Goal: Transaction & Acquisition: Purchase product/service

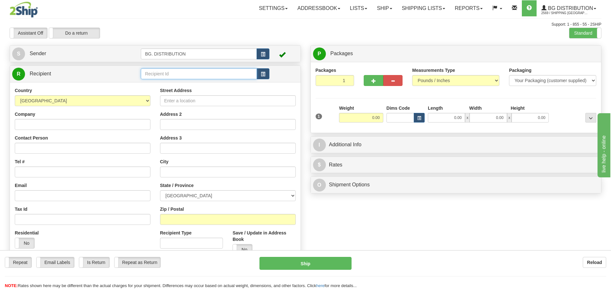
drag, startPoint x: 149, startPoint y: 73, endPoint x: 143, endPoint y: 71, distance: 5.7
click at [149, 72] on input "text" at bounding box center [199, 73] width 116 height 11
type input "20231"
click button "Delete" at bounding box center [0, 0] width 0 height 0
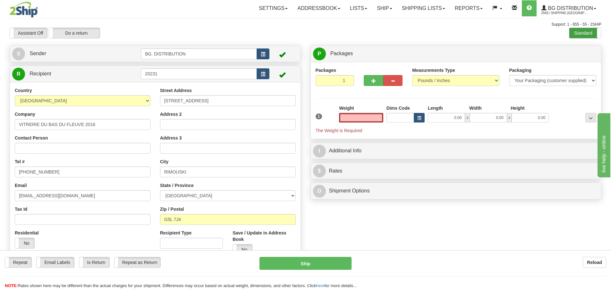
type input "0.00"
click at [579, 30] on label "Standard" at bounding box center [585, 33] width 32 height 10
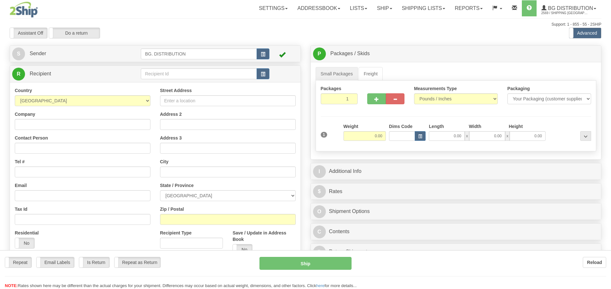
click at [188, 70] on div at bounding box center [305, 144] width 611 height 289
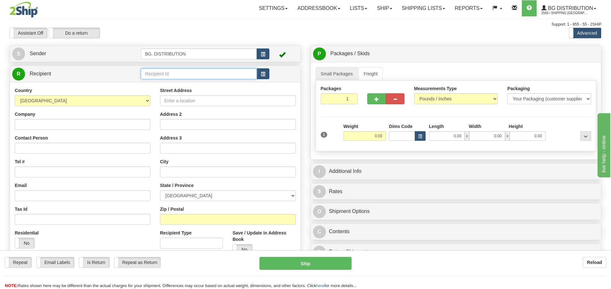
click at [189, 70] on input "text" at bounding box center [199, 73] width 116 height 11
type input "20231"
click button "Delete" at bounding box center [0, 0] width 0 height 0
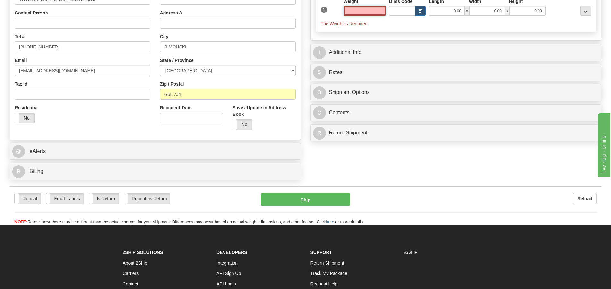
scroll to position [128, 0]
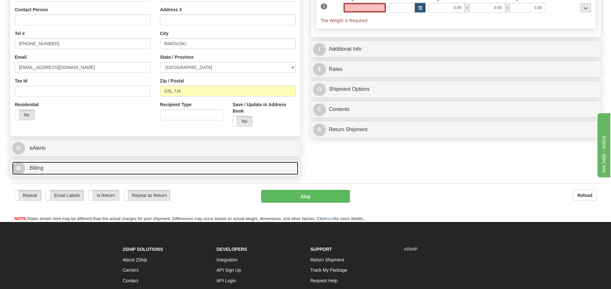
type input "0.00"
click at [15, 172] on span "B" at bounding box center [18, 168] width 13 height 13
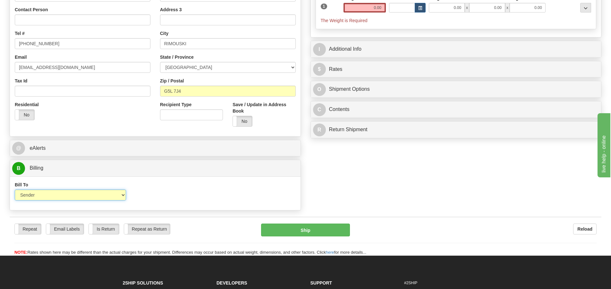
click at [114, 192] on select "Sender Recipient Third Party Collect" at bounding box center [70, 195] width 111 height 11
select select "2"
click at [15, 190] on select "Sender Recipient Third Party Collect" at bounding box center [70, 195] width 111 height 11
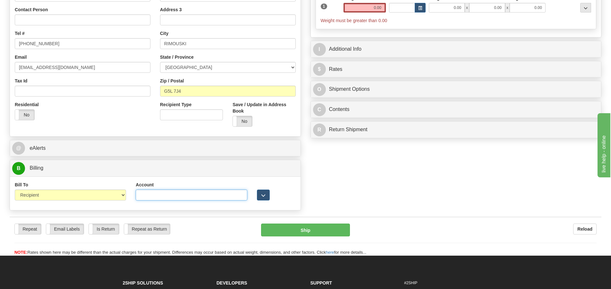
click at [192, 194] on input "Account" at bounding box center [191, 195] width 111 height 11
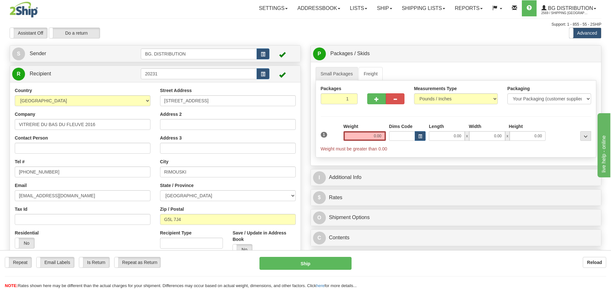
type input "5974231"
click at [365, 136] on input "0.00" at bounding box center [365, 136] width 42 height 10
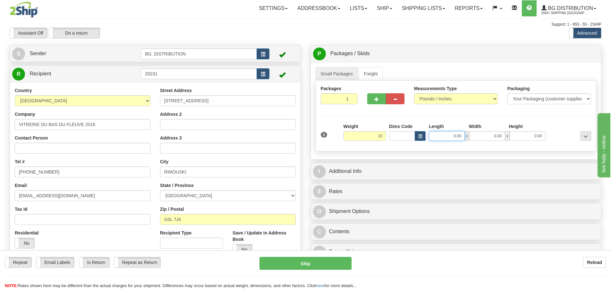
drag, startPoint x: 452, startPoint y: 136, endPoint x: 447, endPoint y: 134, distance: 5.4
click at [453, 135] on input "0.00" at bounding box center [447, 136] width 36 height 10
type input "10.00"
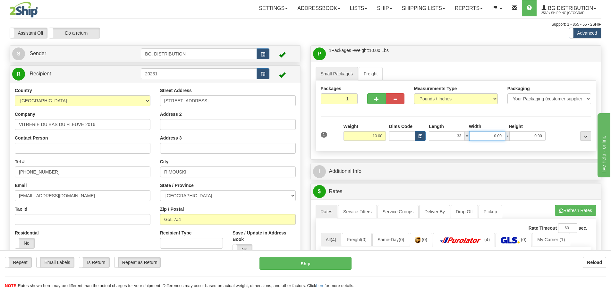
type input "33.00"
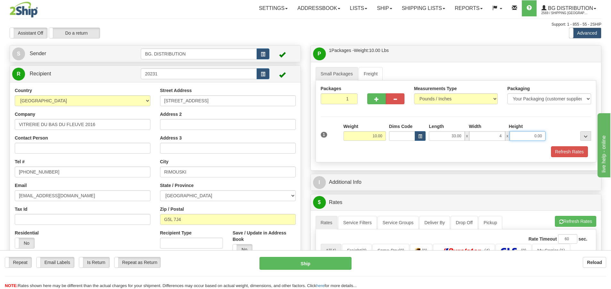
type input "4.00"
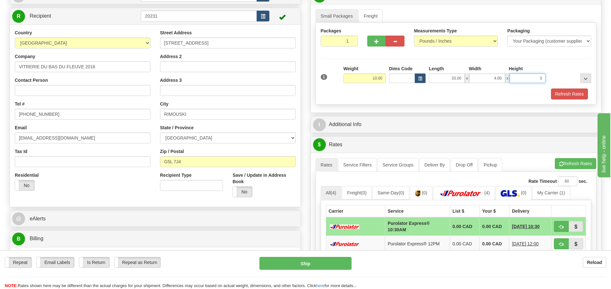
scroll to position [64, 0]
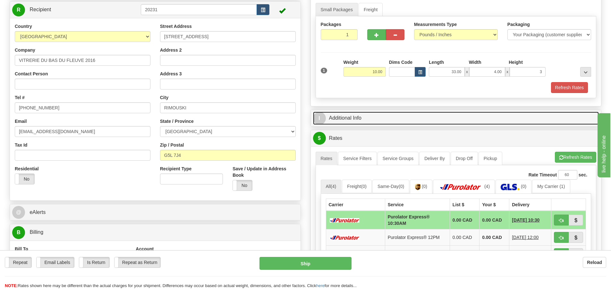
type input "3.00"
click at [325, 121] on span "I" at bounding box center [319, 118] width 13 height 13
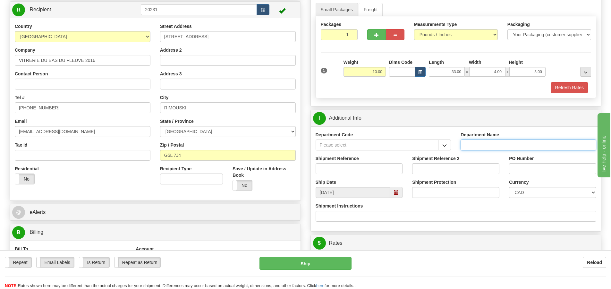
click at [471, 145] on input "Department Name" at bounding box center [529, 145] width 136 height 11
type input "."
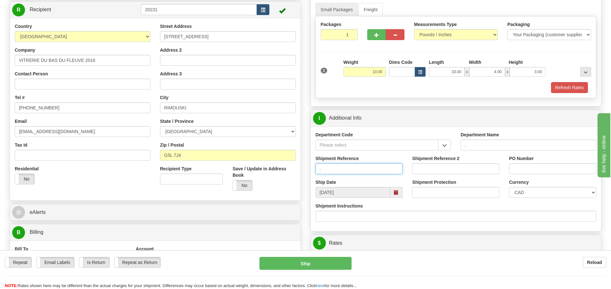
type input "."
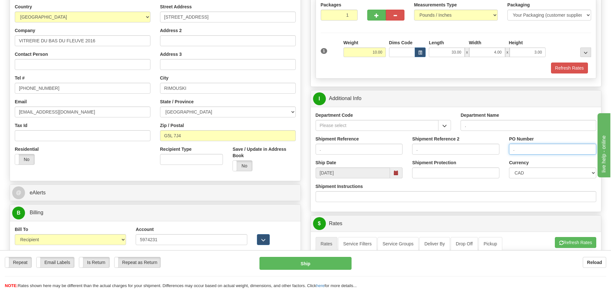
scroll to position [160, 0]
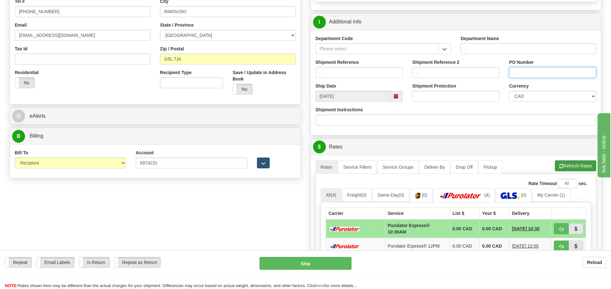
type input "."
click at [576, 166] on button "Refresh Rates" at bounding box center [575, 165] width 41 height 11
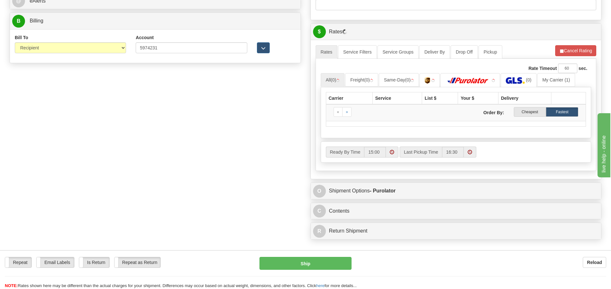
scroll to position [321, 0]
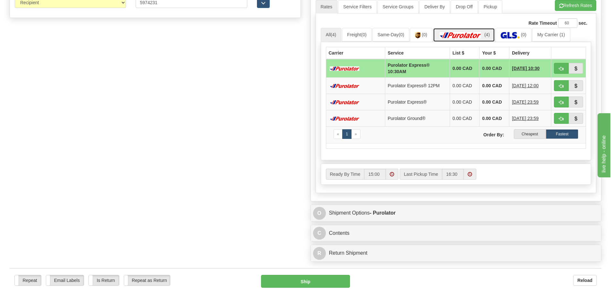
click at [478, 34] on img at bounding box center [460, 35] width 45 height 6
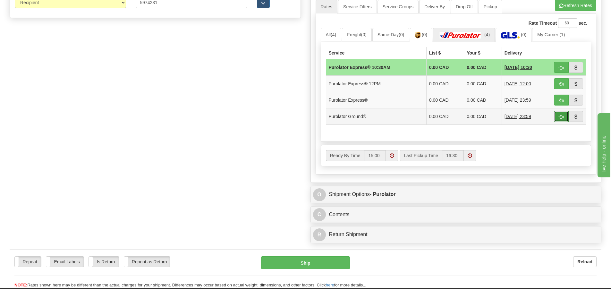
click at [555, 115] on button "button" at bounding box center [561, 116] width 15 height 11
type input "260"
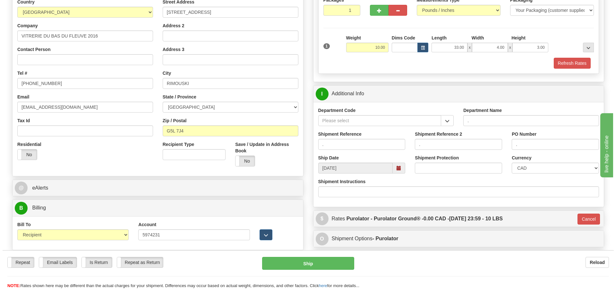
scroll to position [73, 0]
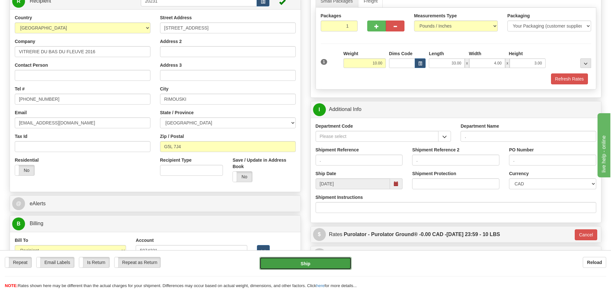
click at [306, 262] on button "Ship" at bounding box center [306, 263] width 92 height 13
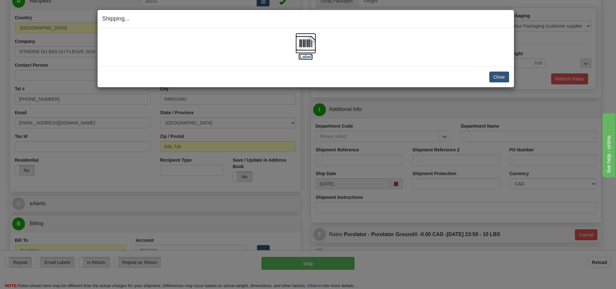
click at [309, 57] on label "[Label]" at bounding box center [305, 57] width 15 height 6
